Goal: Information Seeking & Learning: Learn about a topic

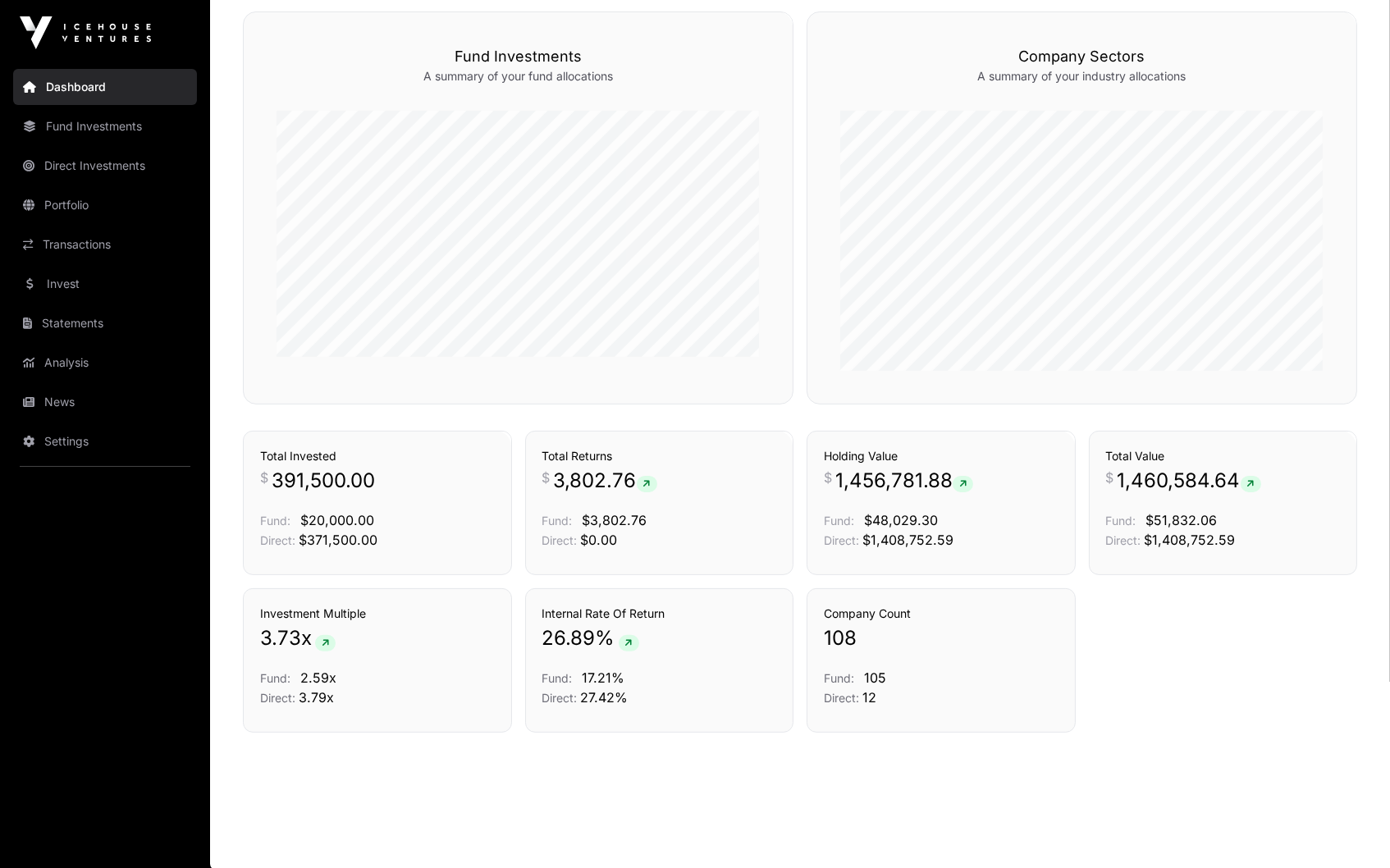
scroll to position [985, 0]
click at [66, 259] on nav "Dashboard Fund Investments Direct Investments Portfolio Transactions Invest Sta…" at bounding box center [104, 460] width 210 height 790
click at [66, 272] on link "Invest" at bounding box center [104, 283] width 184 height 36
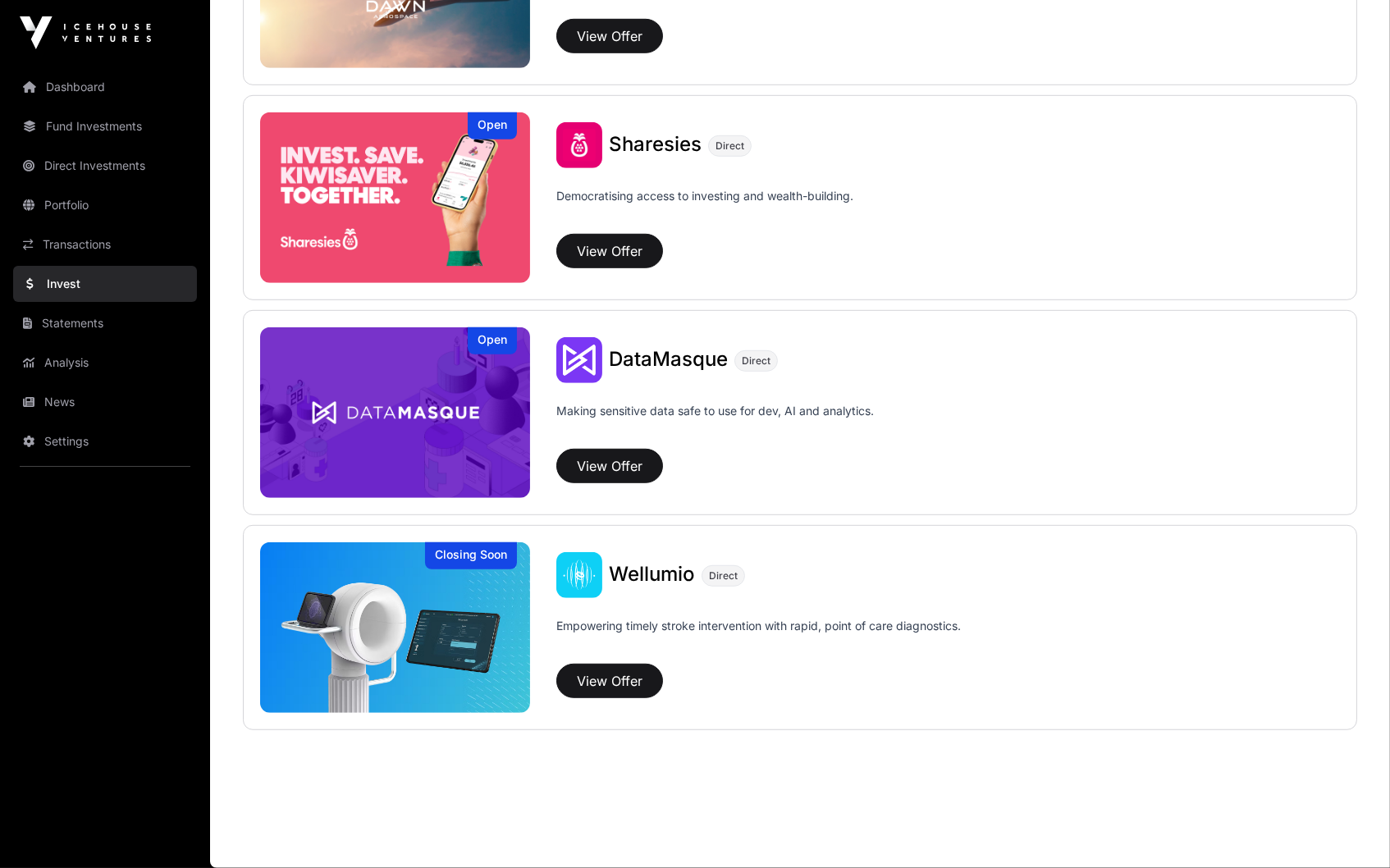
scroll to position [2052, 0]
click at [619, 681] on button "View Offer" at bounding box center [610, 681] width 107 height 34
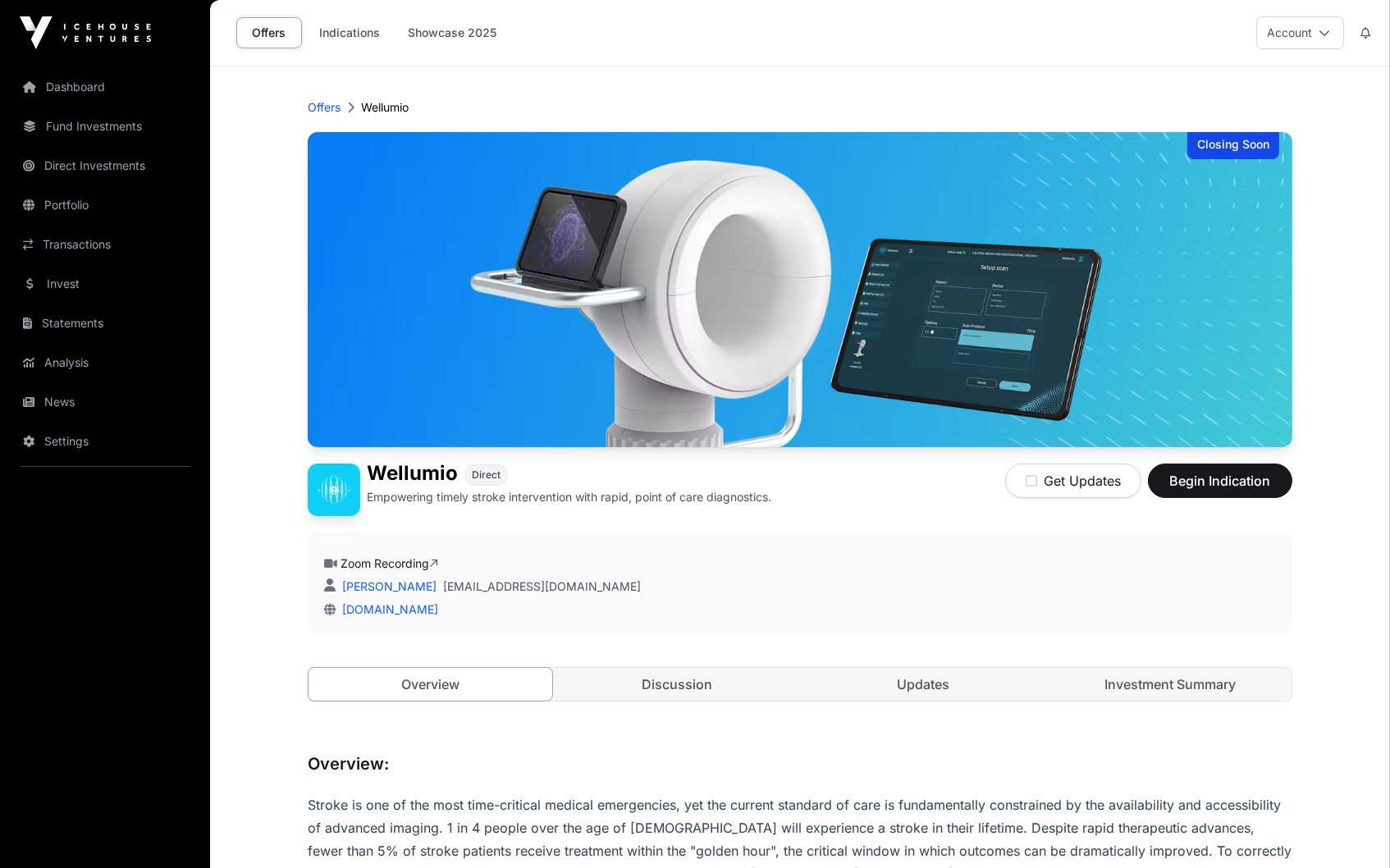
click at [688, 662] on div "Closing Soon Wellumio Direct Empowering timely stroke intervention with rapid, …" at bounding box center [800, 433] width 985 height 602
click at [690, 681] on link "Discussion" at bounding box center [678, 684] width 244 height 33
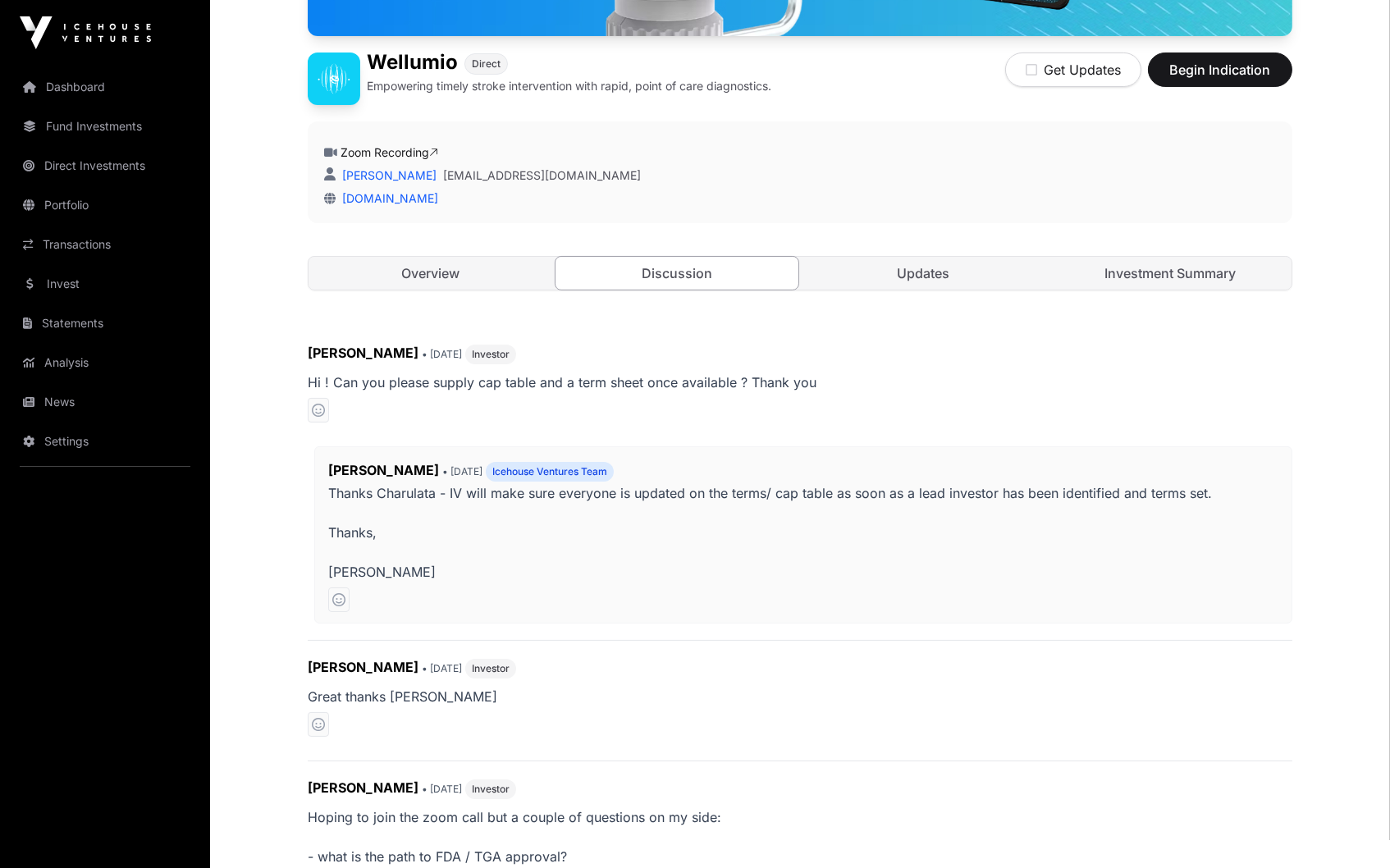
scroll to position [332, 0]
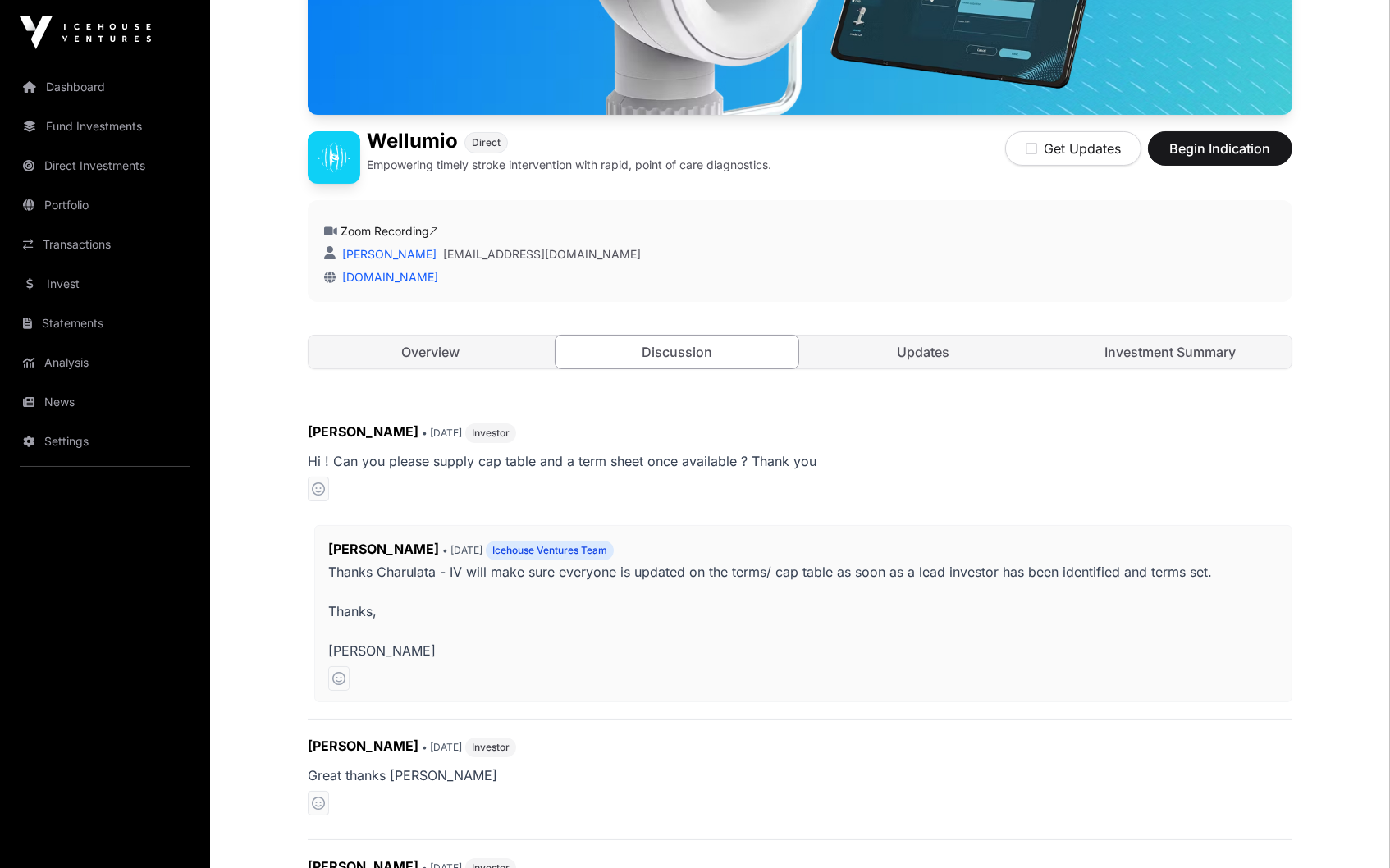
click at [1223, 345] on link "Investment Summary" at bounding box center [1171, 352] width 244 height 33
